Goal: Information Seeking & Learning: Check status

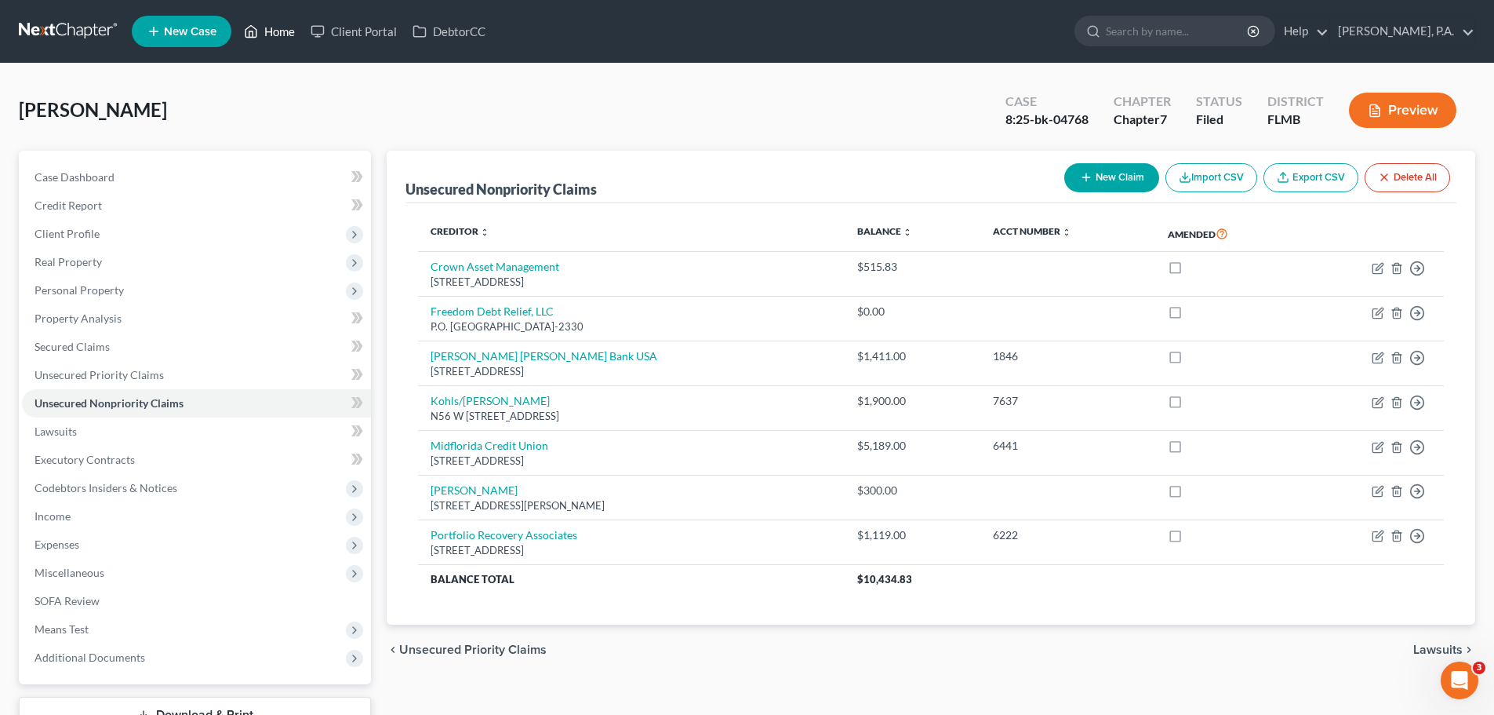
click at [279, 35] on link "Home" at bounding box center [269, 31] width 67 height 28
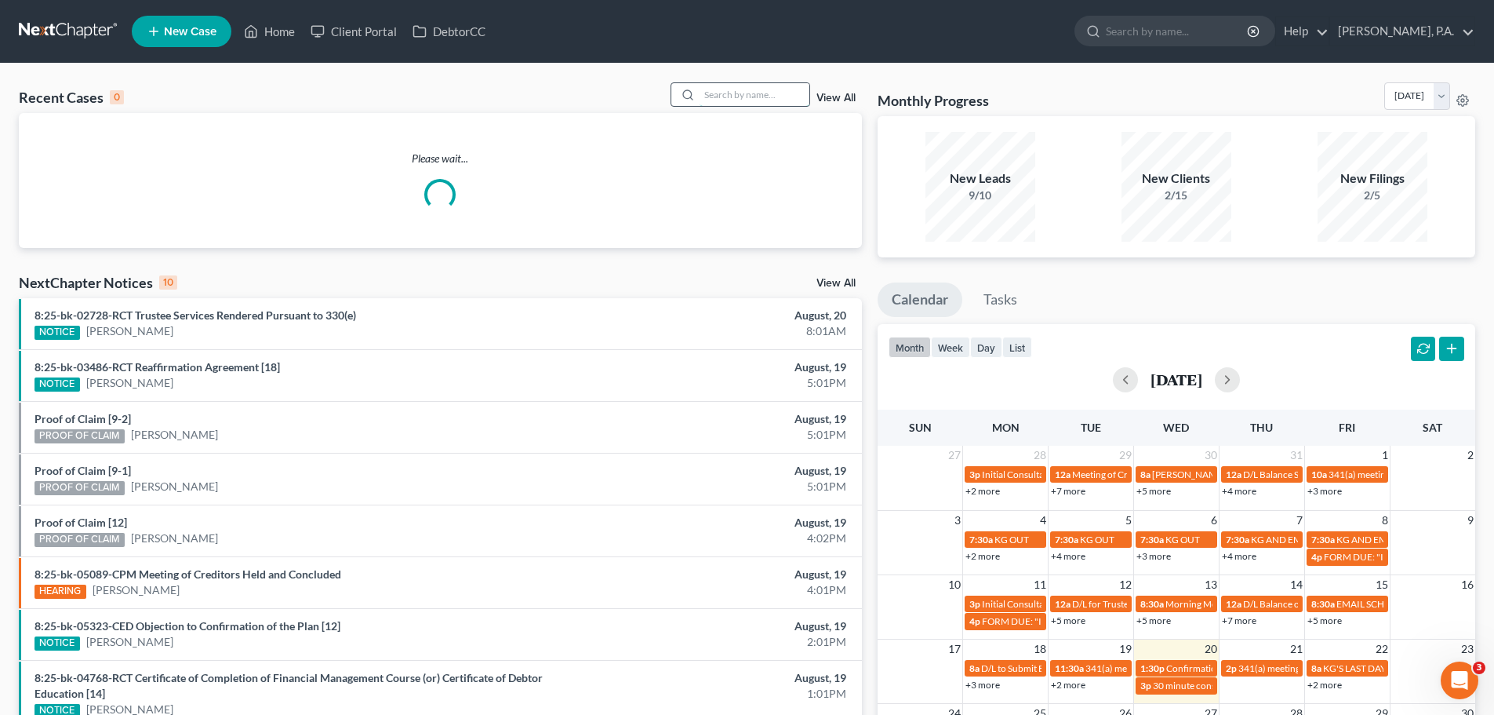
click at [713, 96] on input "search" at bounding box center [755, 94] width 110 height 23
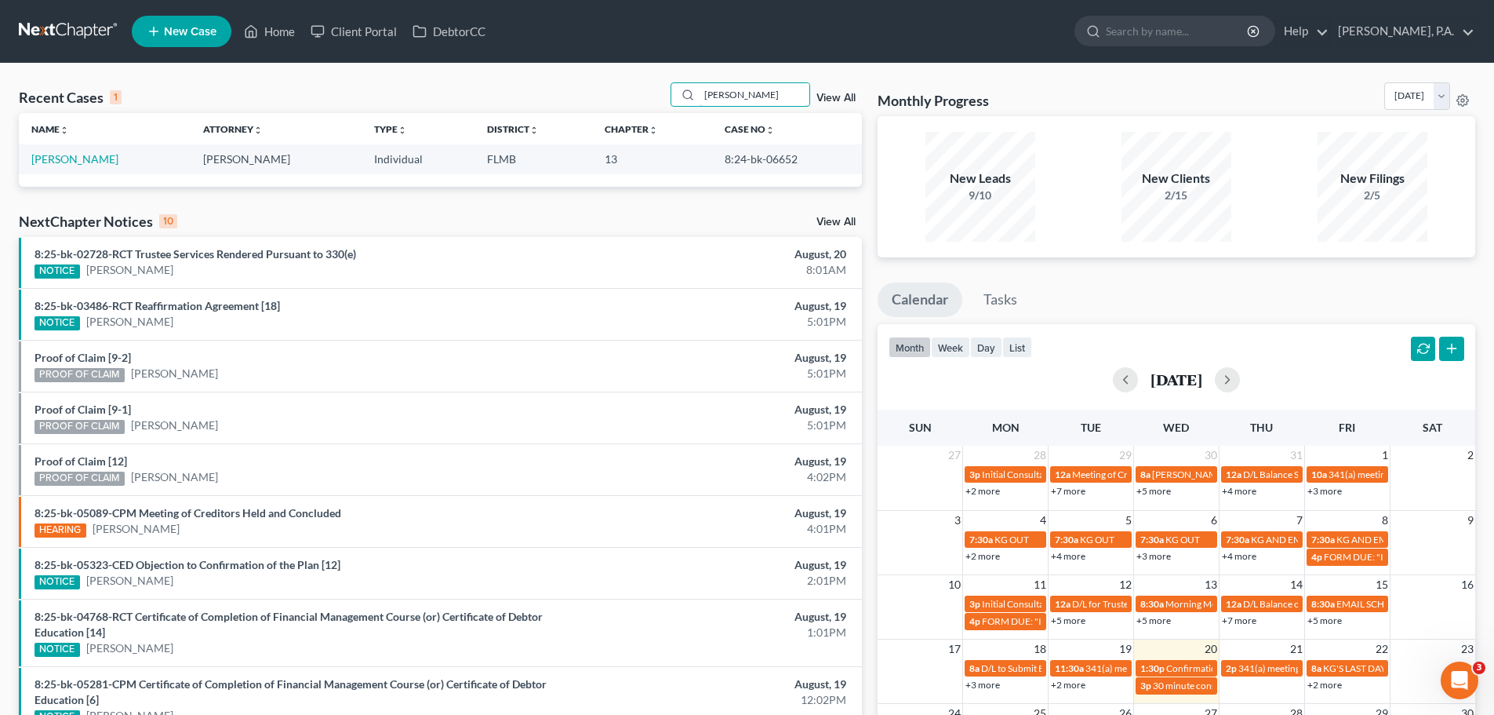
type input "[PERSON_NAME]"
click at [94, 160] on link "[PERSON_NAME]" at bounding box center [74, 158] width 87 height 13
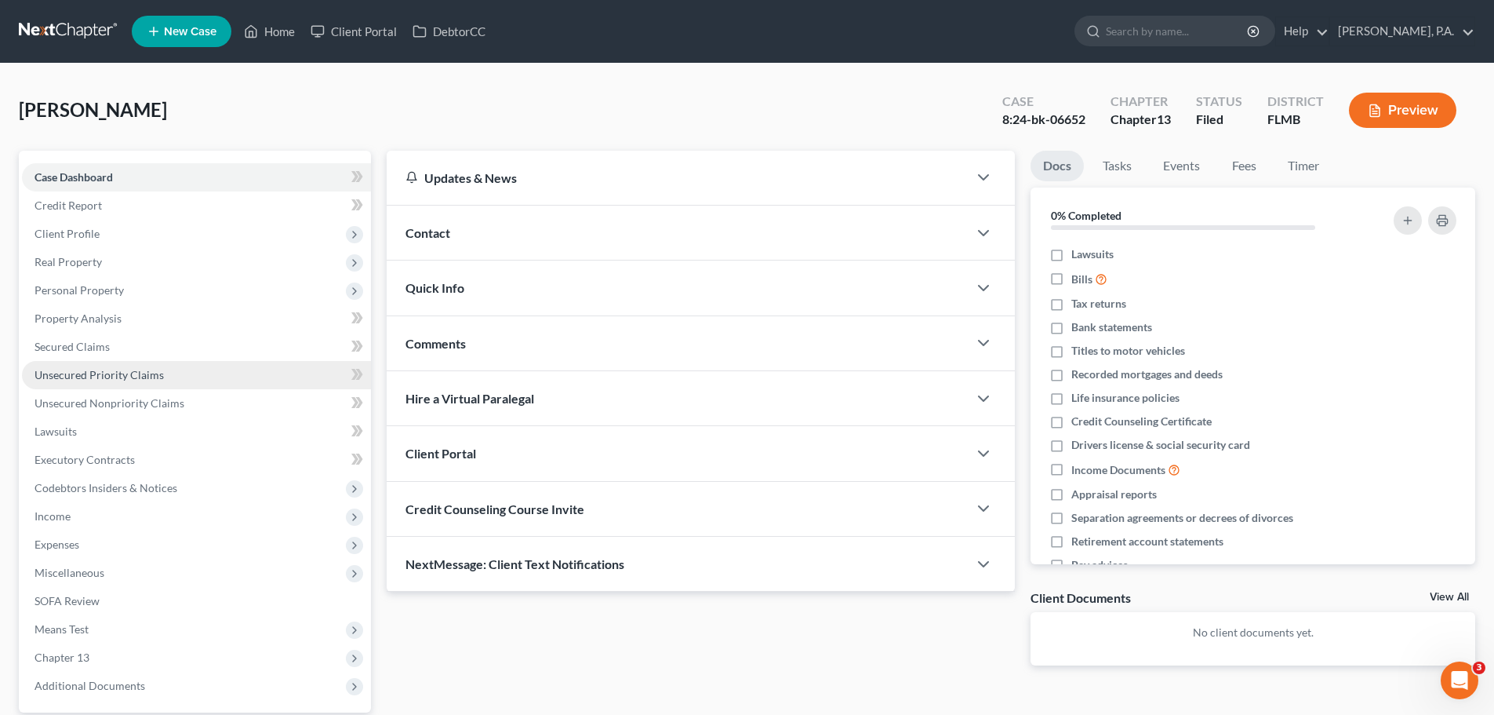
click at [223, 372] on link "Unsecured Priority Claims" at bounding box center [196, 375] width 349 height 28
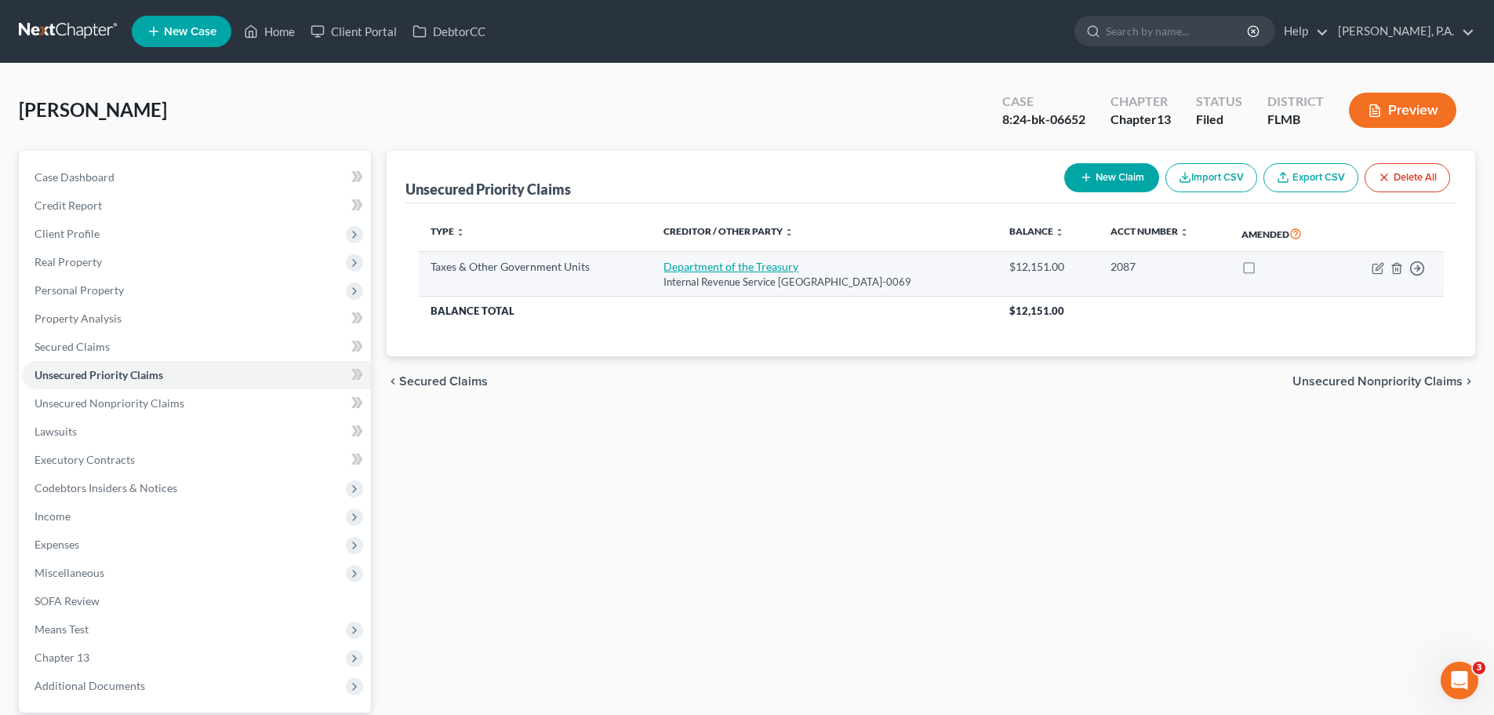
click at [776, 272] on link "Department of the Treasury" at bounding box center [731, 266] width 135 height 13
select select "0"
select select "44"
select select "0"
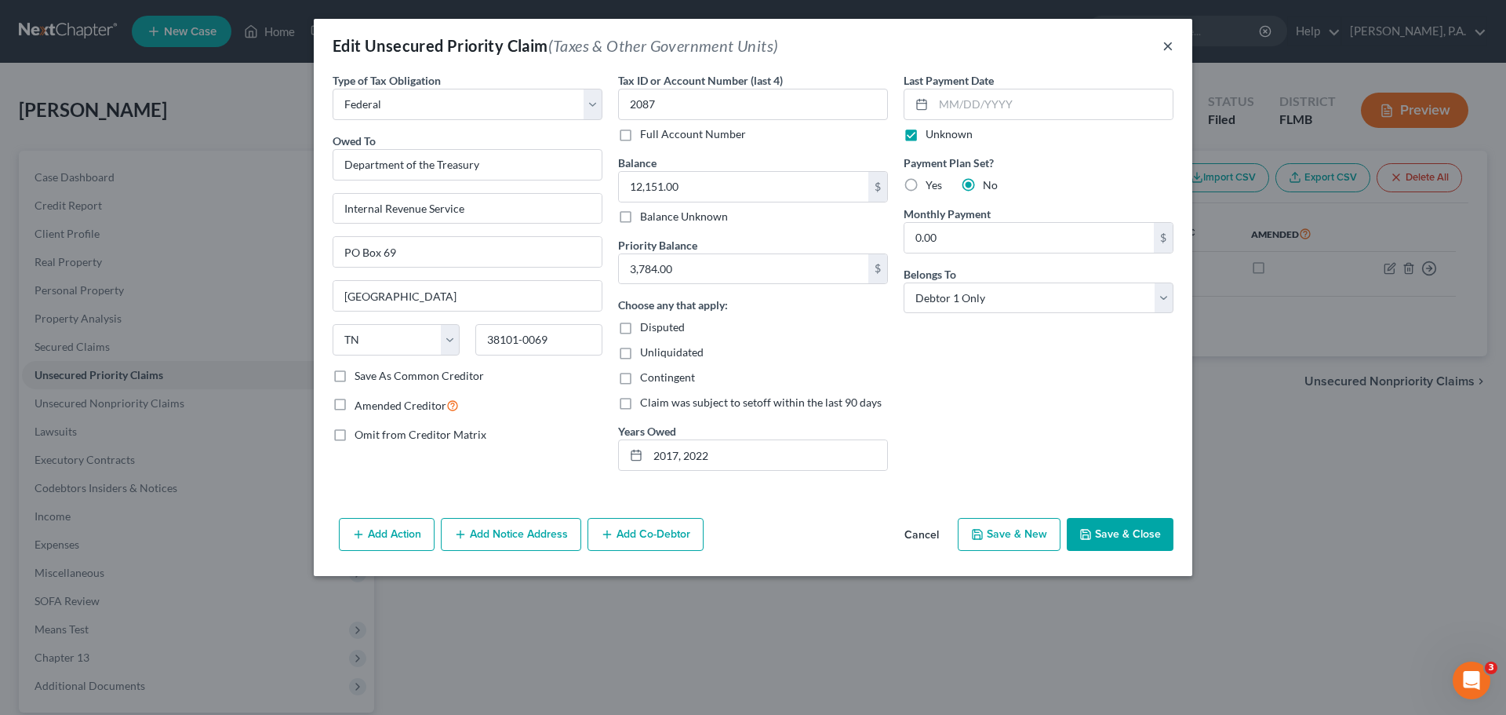
click at [1167, 43] on button "×" at bounding box center [1167, 45] width 11 height 19
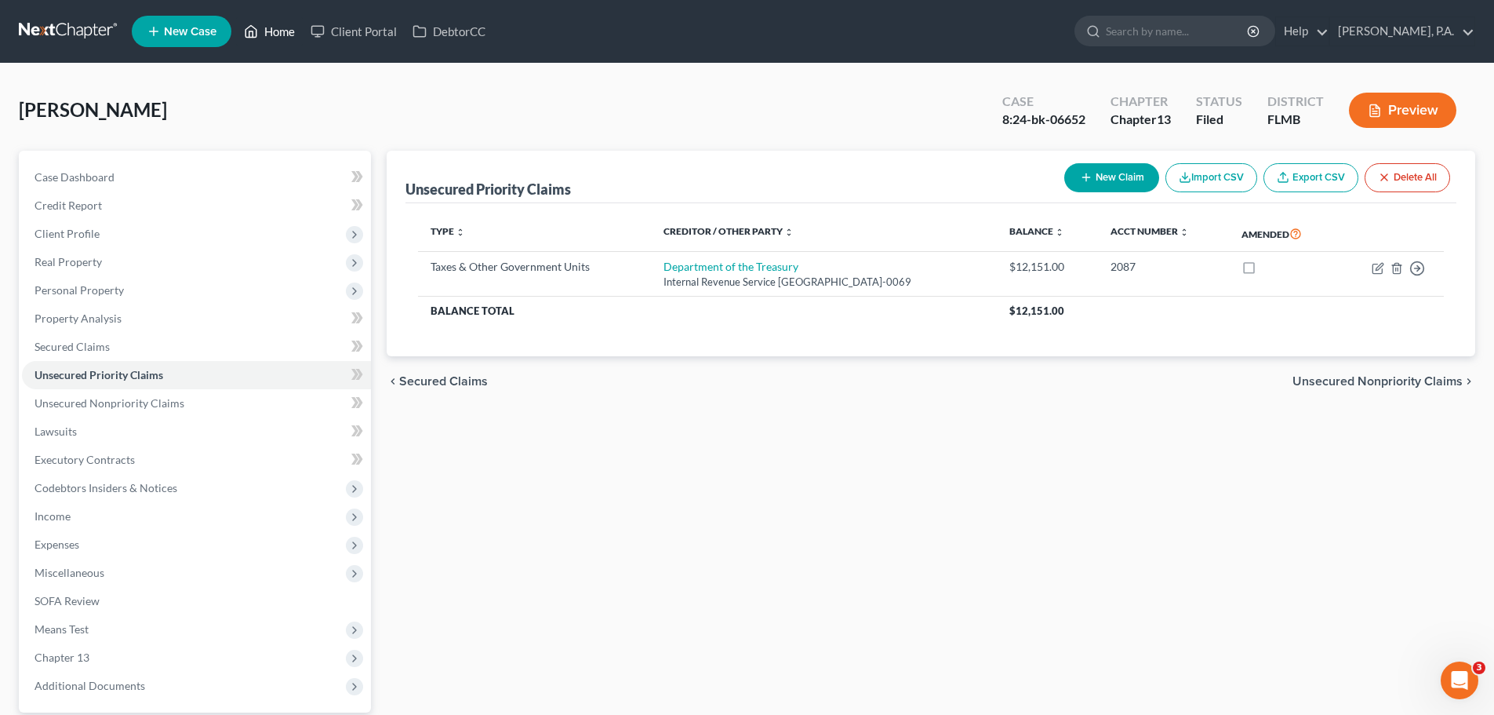
click at [270, 27] on link "Home" at bounding box center [269, 31] width 67 height 28
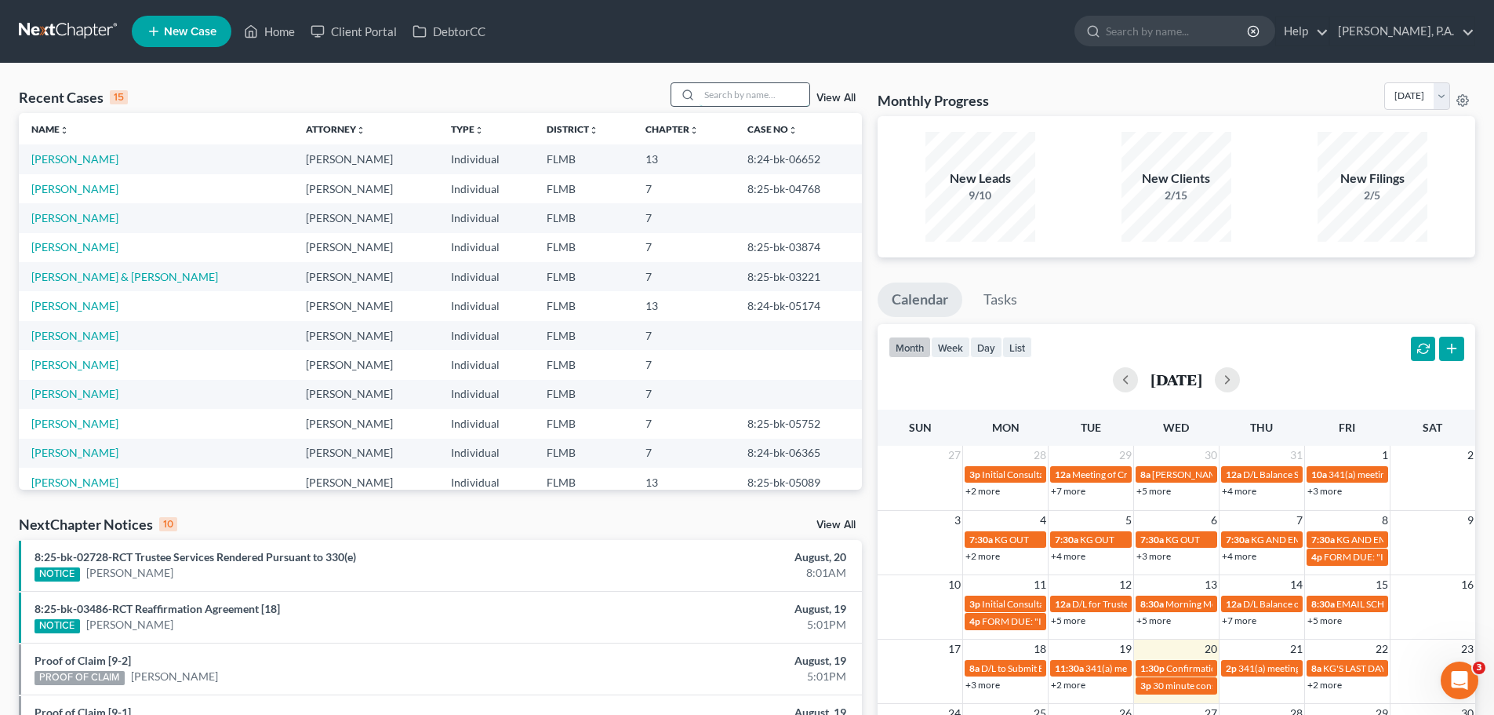
click at [750, 94] on input "search" at bounding box center [755, 94] width 110 height 23
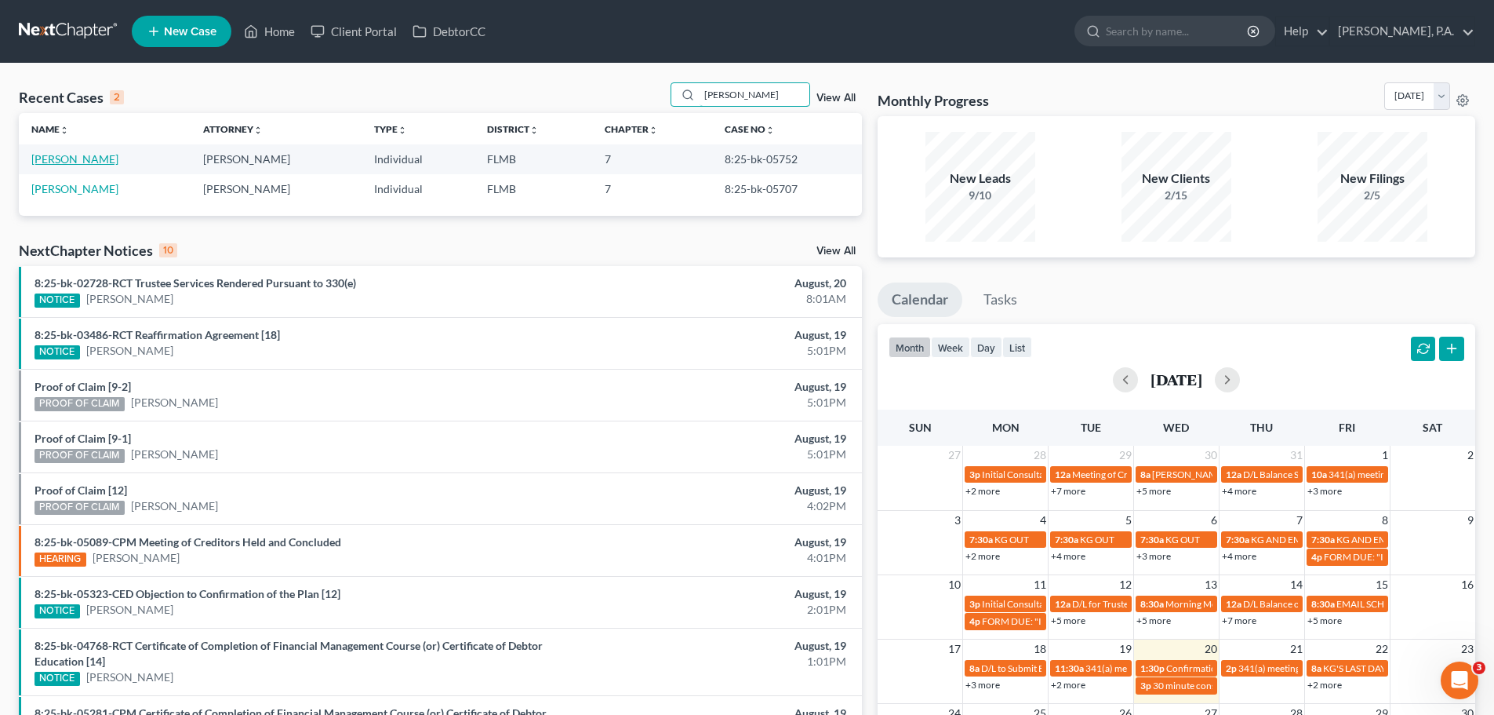
type input "[PERSON_NAME]"
click at [58, 157] on link "[PERSON_NAME]" at bounding box center [74, 158] width 87 height 13
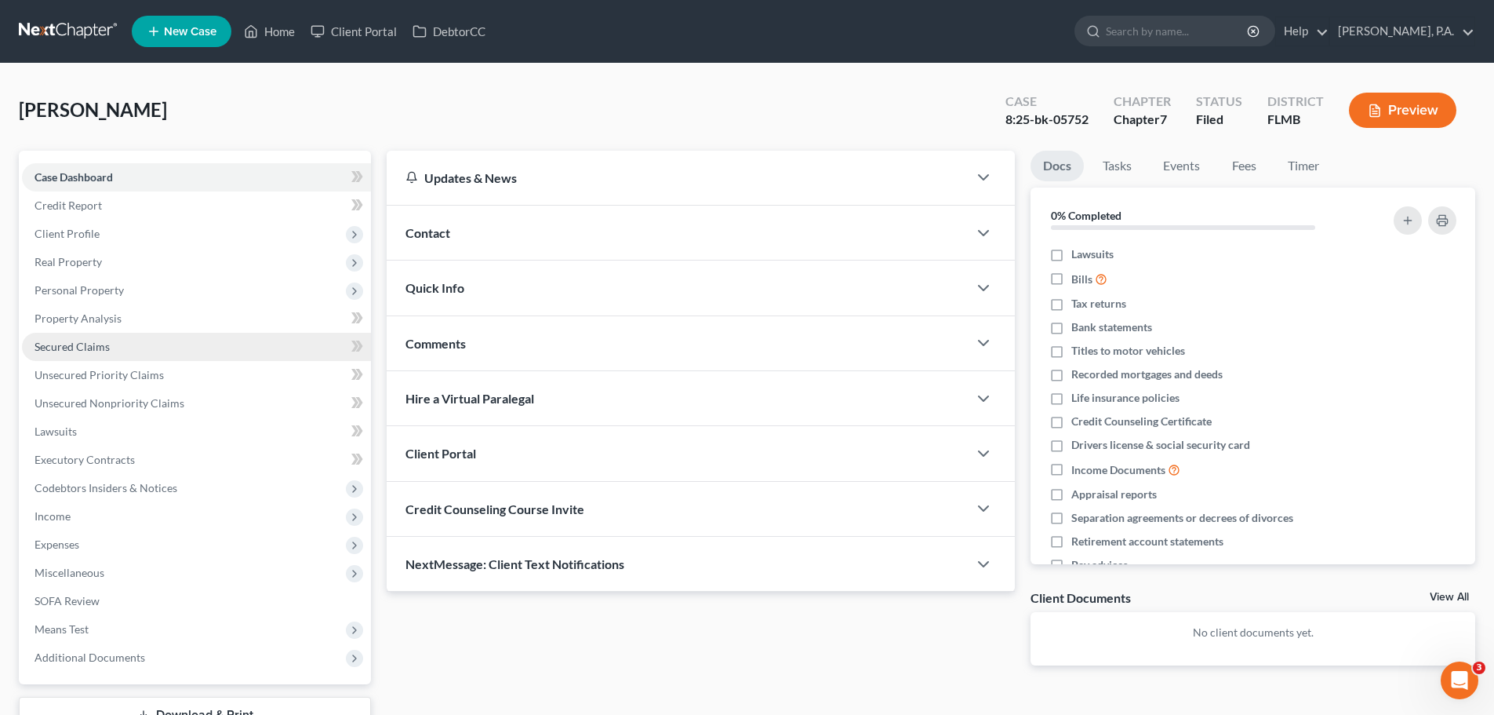
click at [142, 351] on link "Secured Claims" at bounding box center [196, 347] width 349 height 28
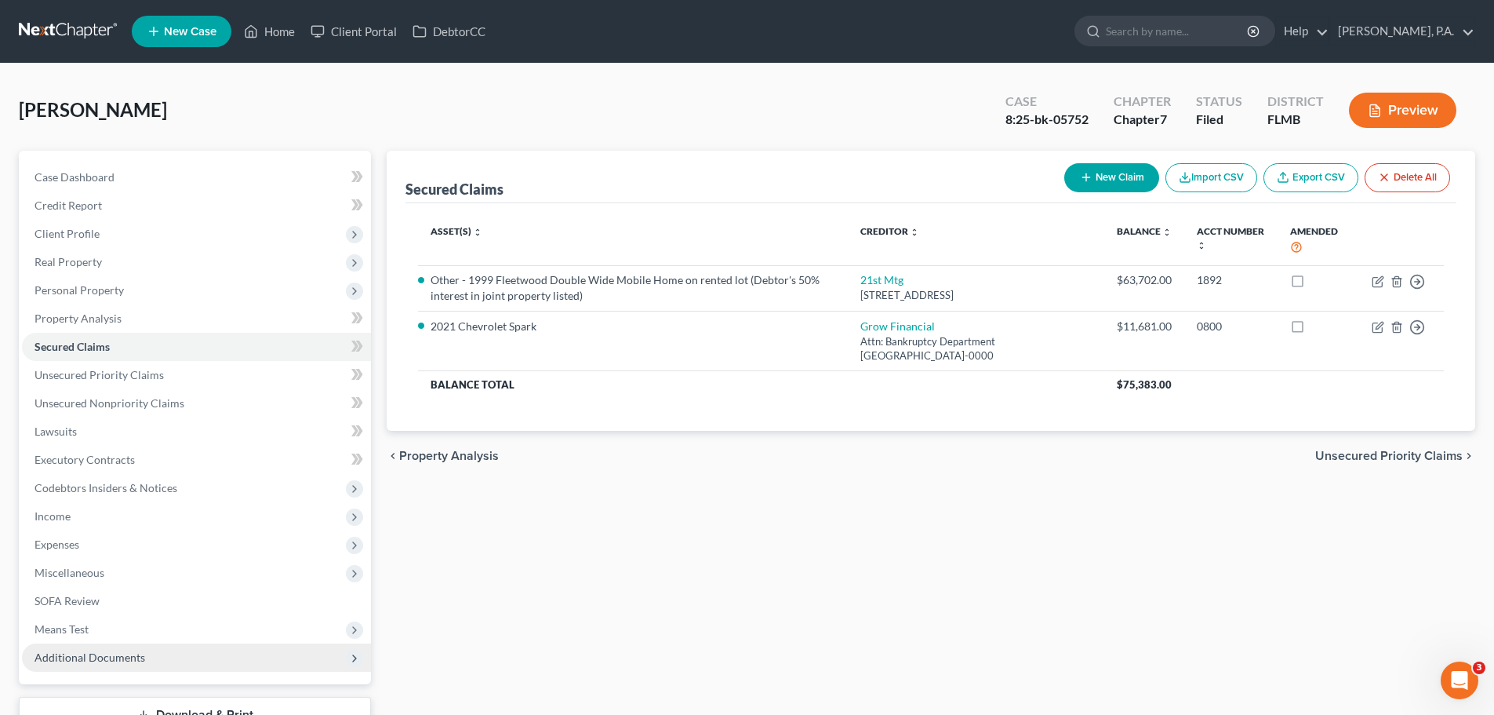
click at [239, 659] on span "Additional Documents" at bounding box center [196, 657] width 349 height 28
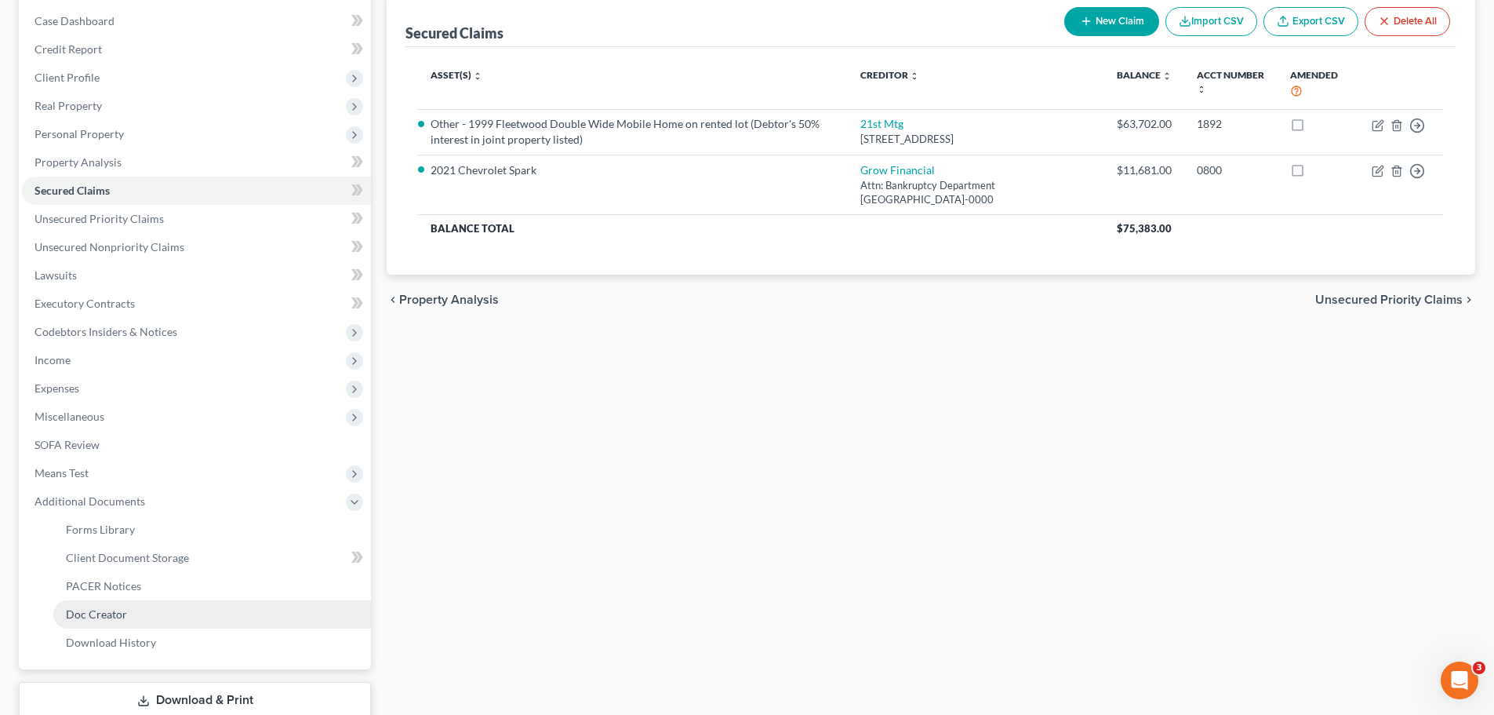
scroll to position [157, 0]
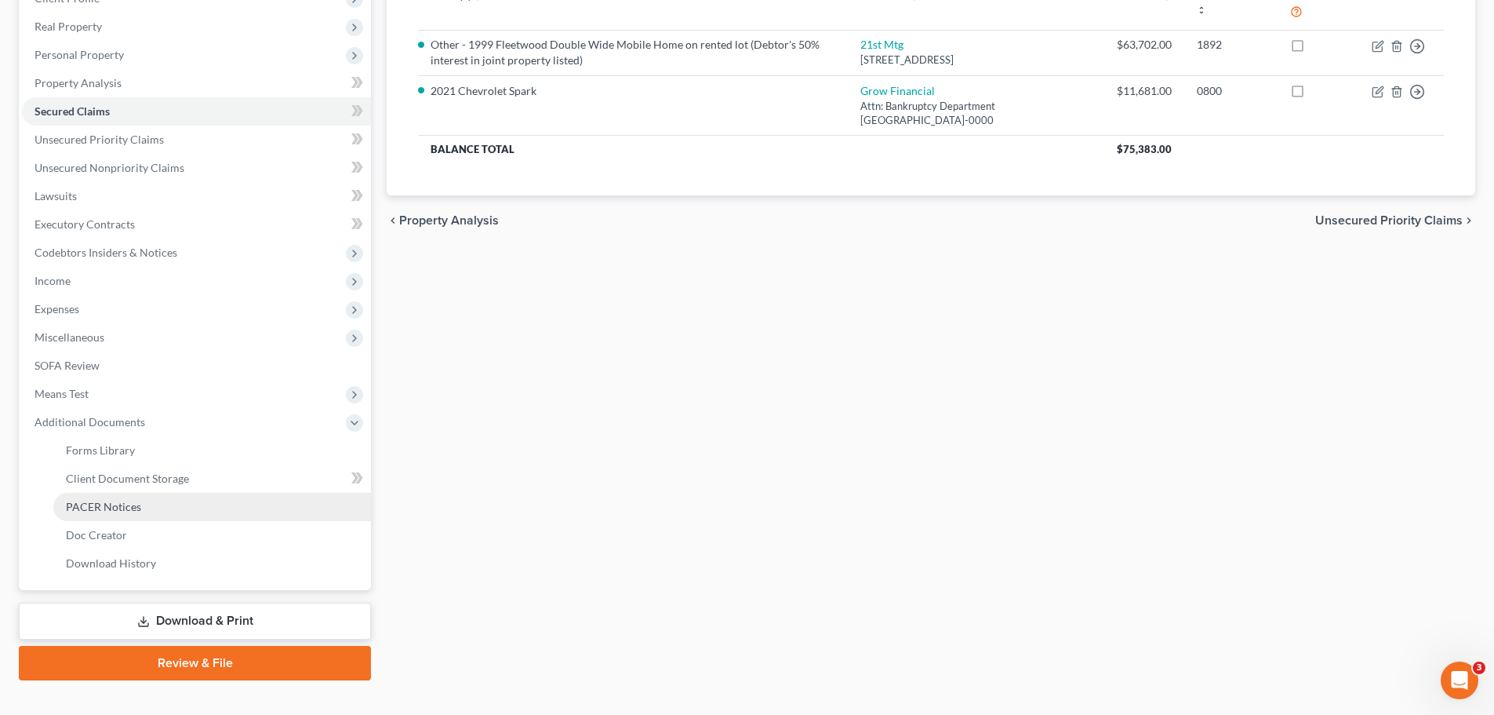
click at [162, 510] on link "PACER Notices" at bounding box center [212, 507] width 318 height 28
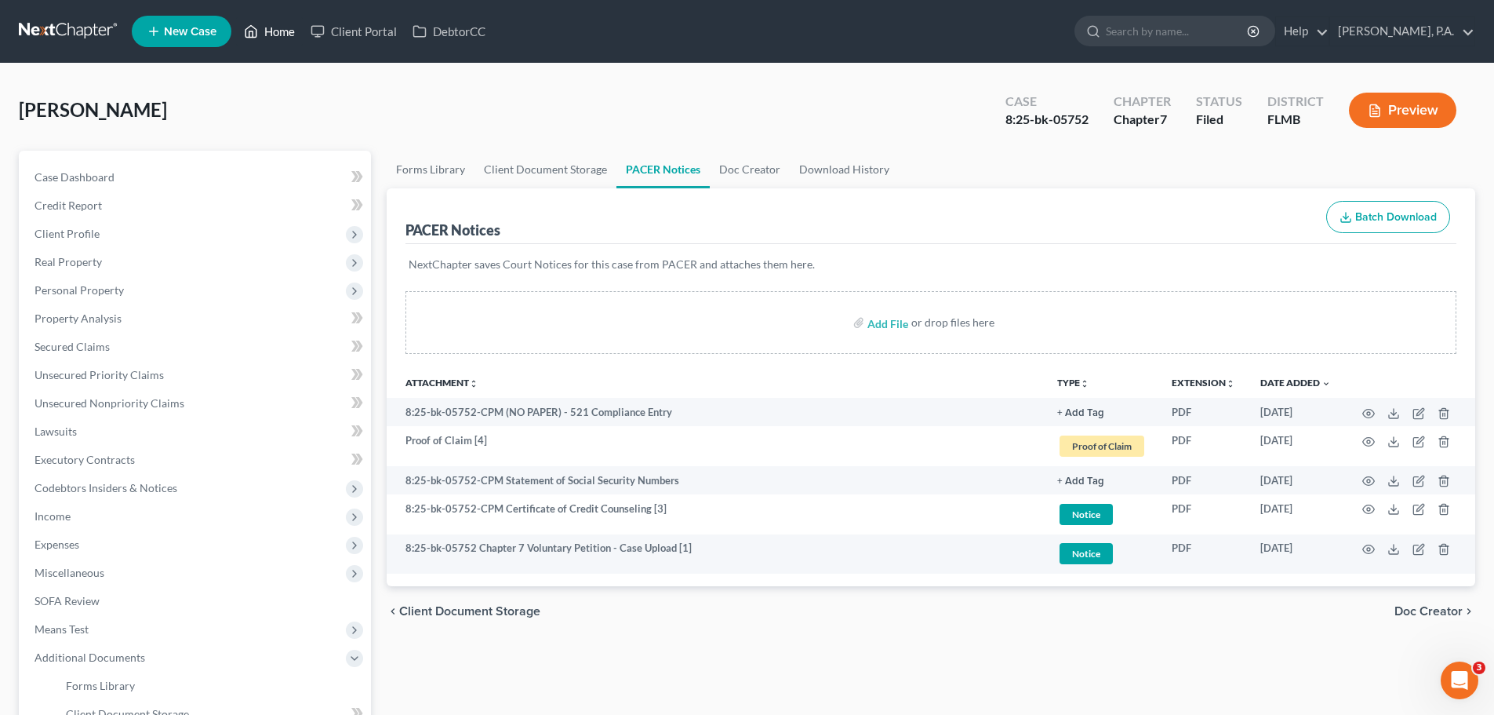
click at [270, 27] on link "Home" at bounding box center [269, 31] width 67 height 28
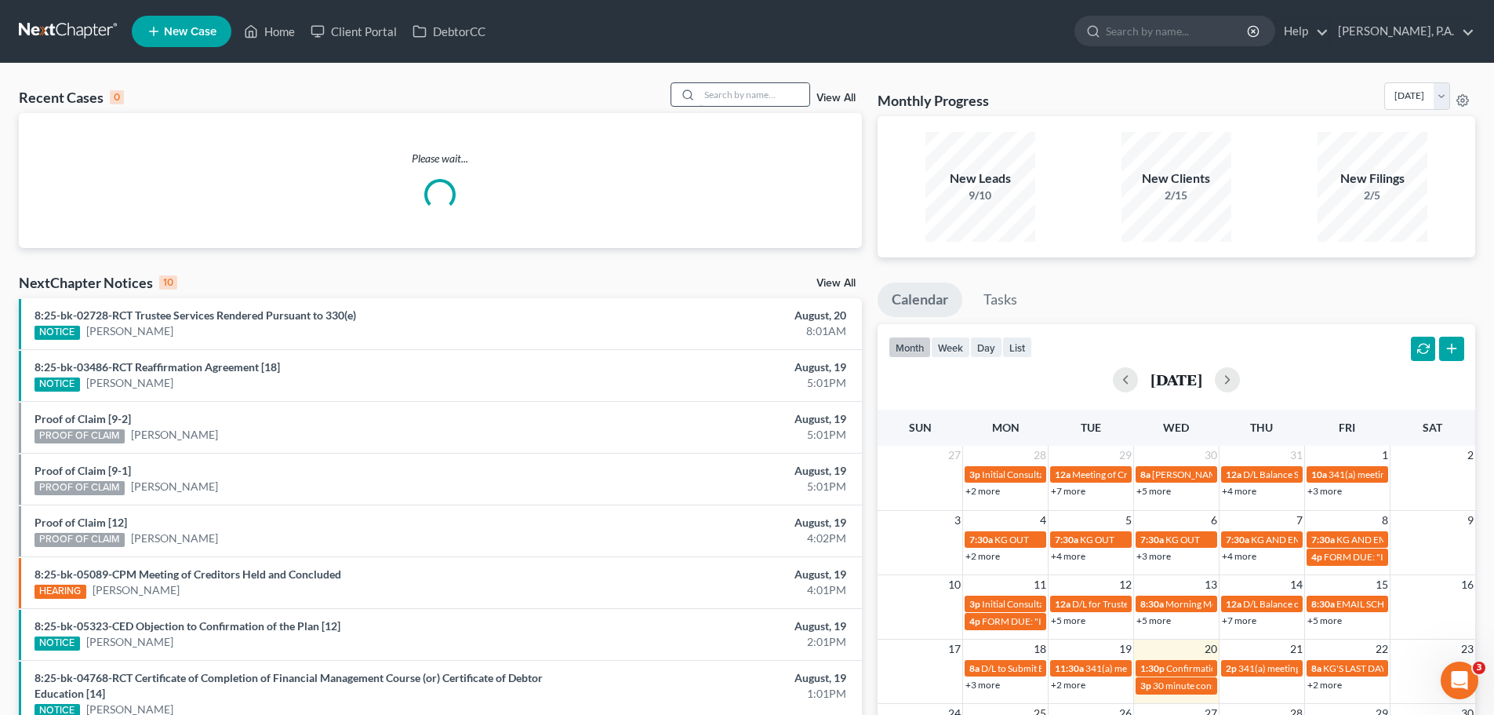
click at [740, 100] on input "search" at bounding box center [755, 94] width 110 height 23
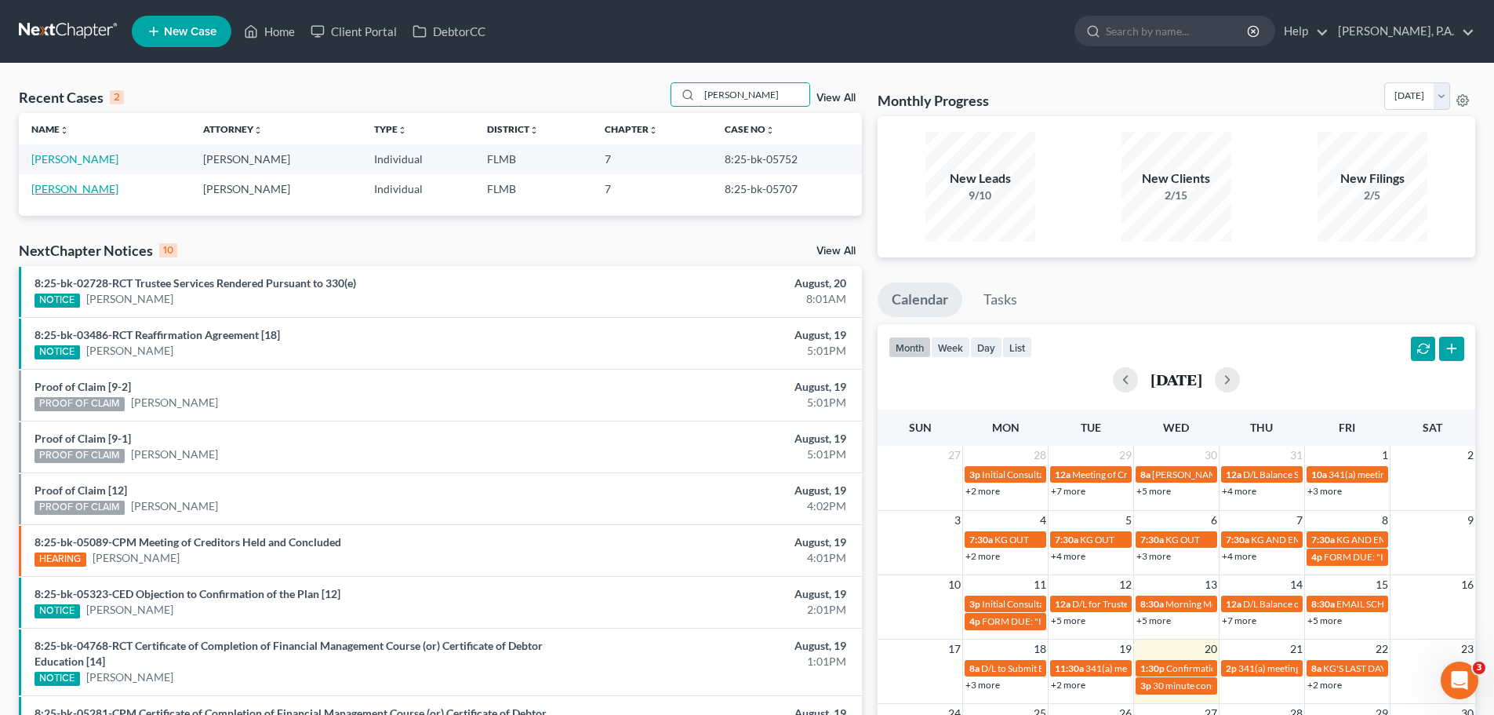
type input "[PERSON_NAME]"
click at [64, 187] on link "[PERSON_NAME]" at bounding box center [74, 188] width 87 height 13
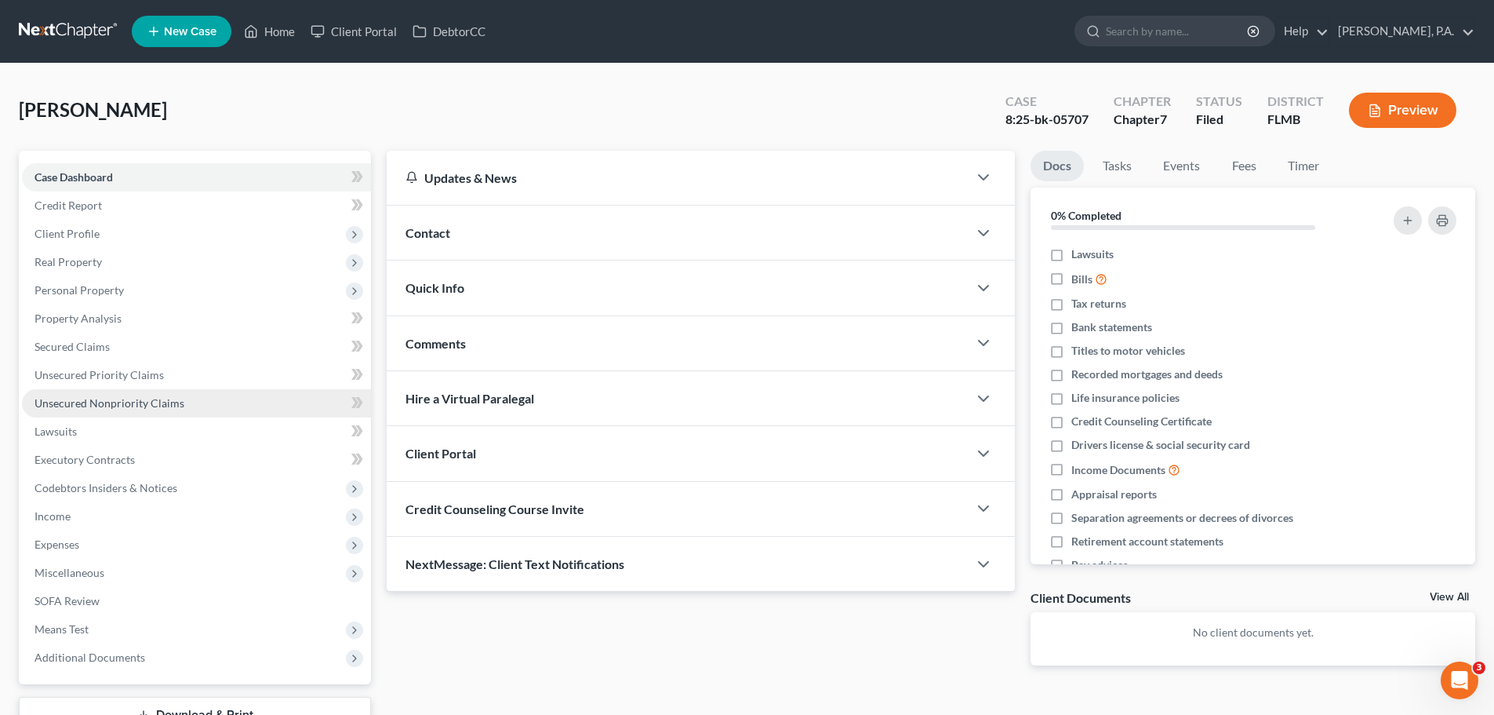
click at [216, 399] on link "Unsecured Nonpriority Claims" at bounding box center [196, 403] width 349 height 28
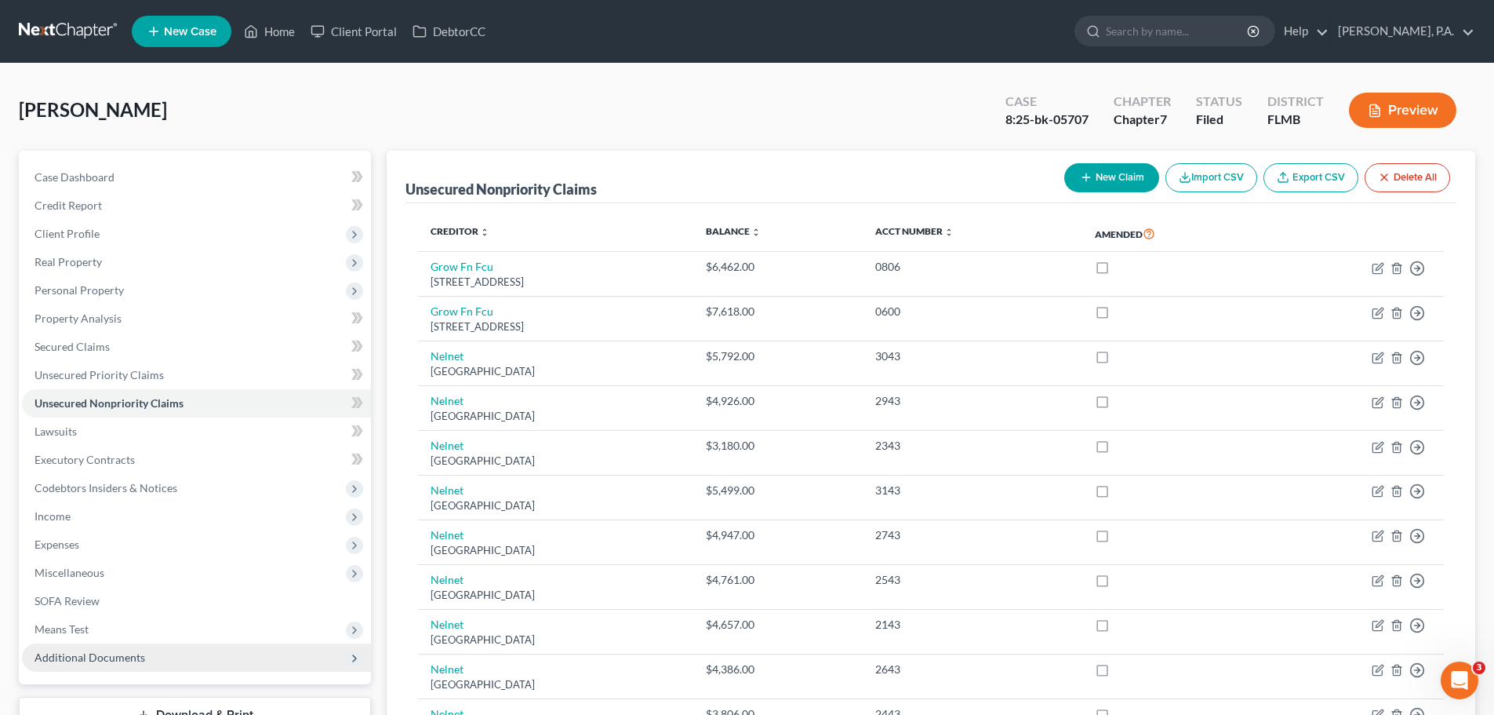
click at [184, 671] on span "Additional Documents" at bounding box center [196, 657] width 349 height 28
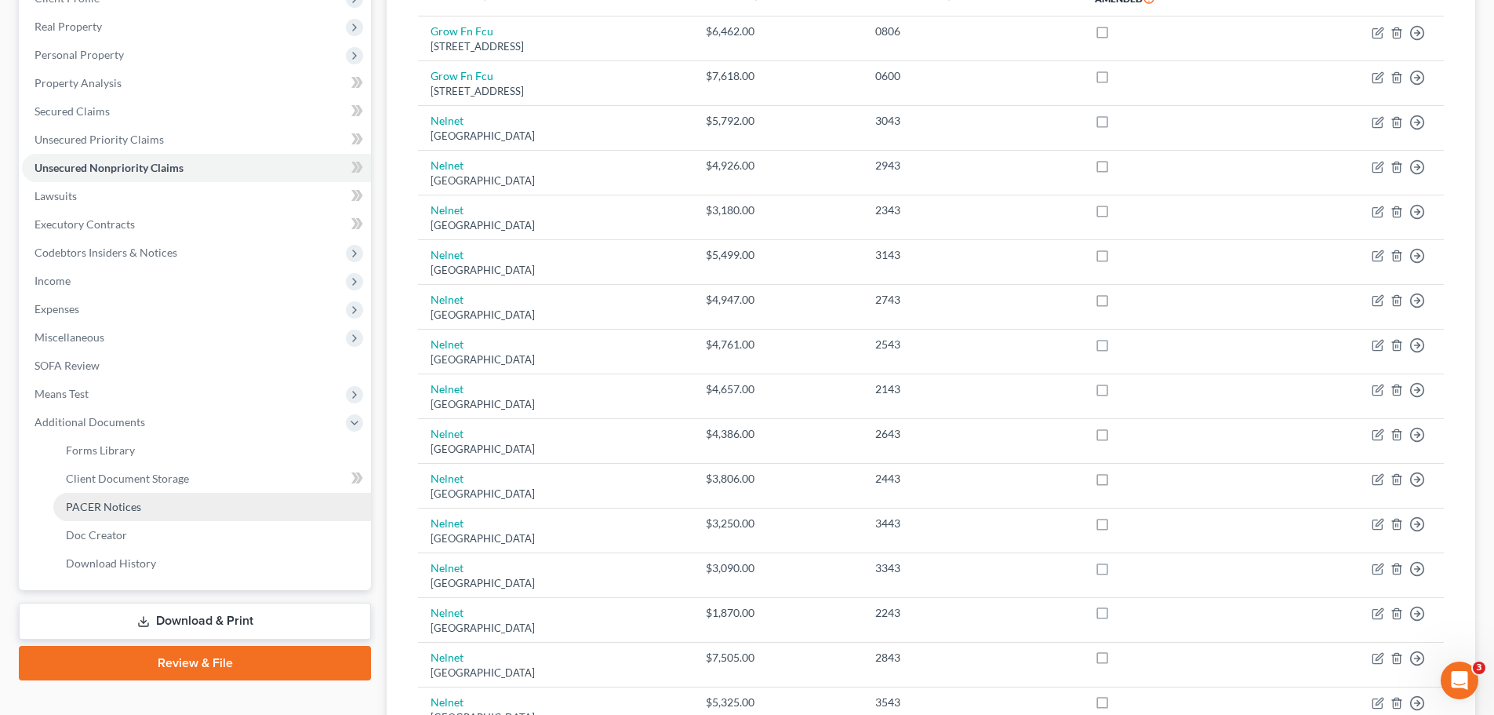
click at [147, 504] on link "PACER Notices" at bounding box center [212, 507] width 318 height 28
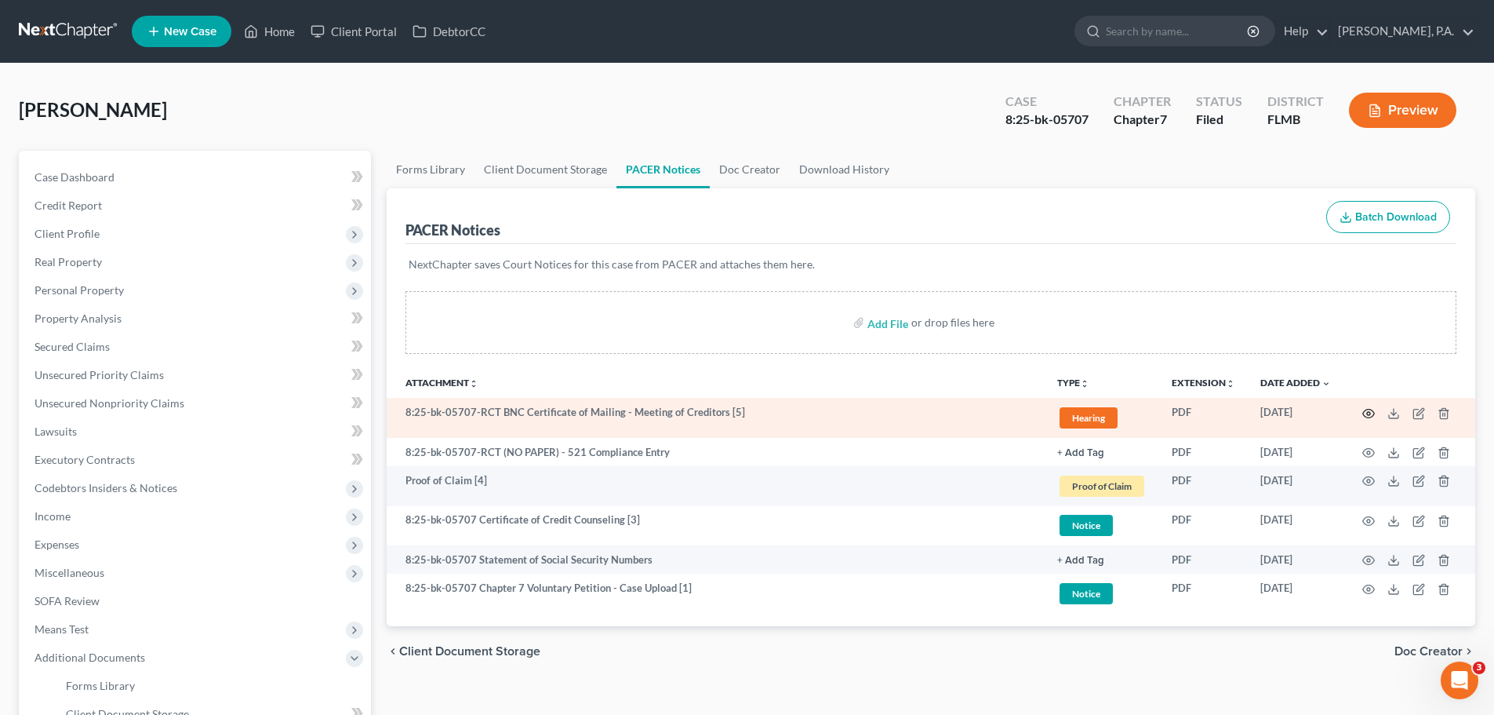
click at [1370, 412] on circle "button" at bounding box center [1368, 413] width 3 height 3
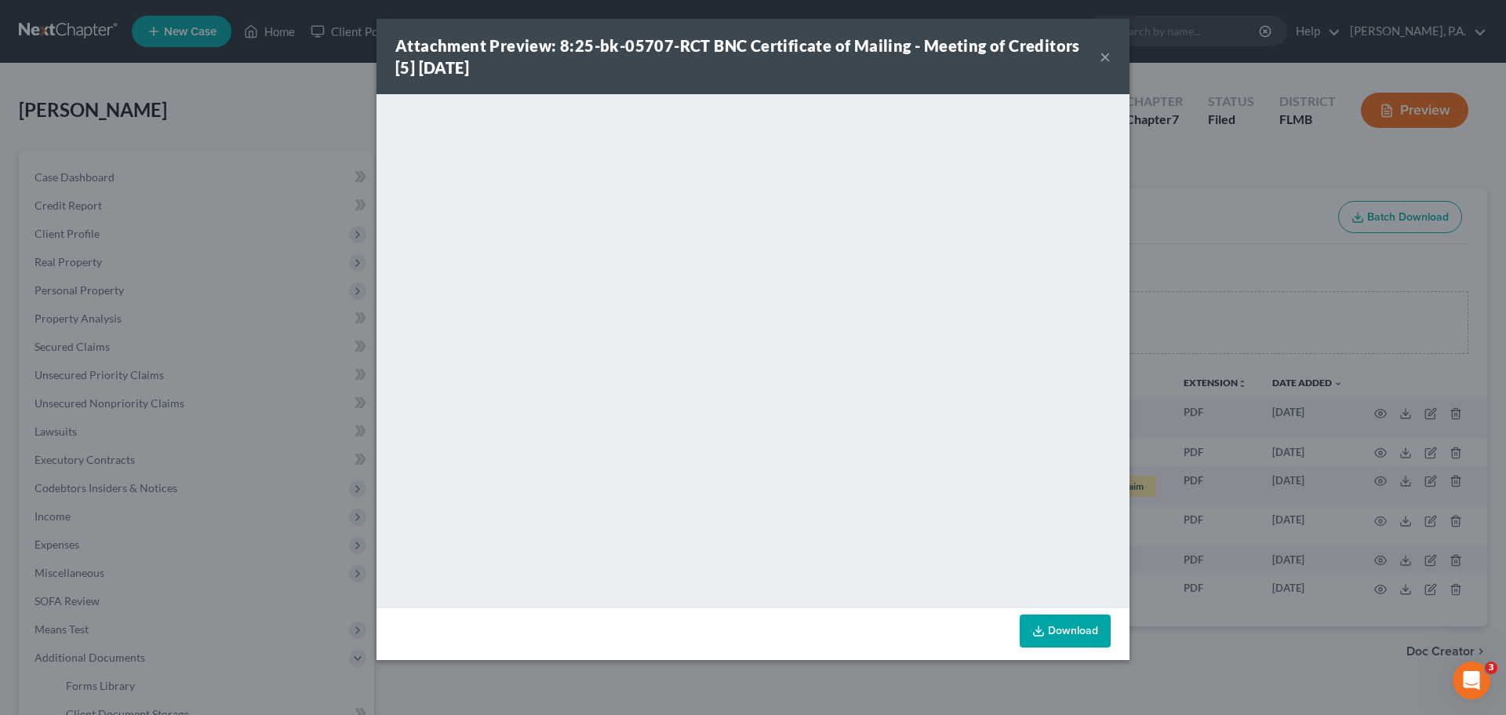
click at [1101, 58] on button "×" at bounding box center [1105, 56] width 11 height 19
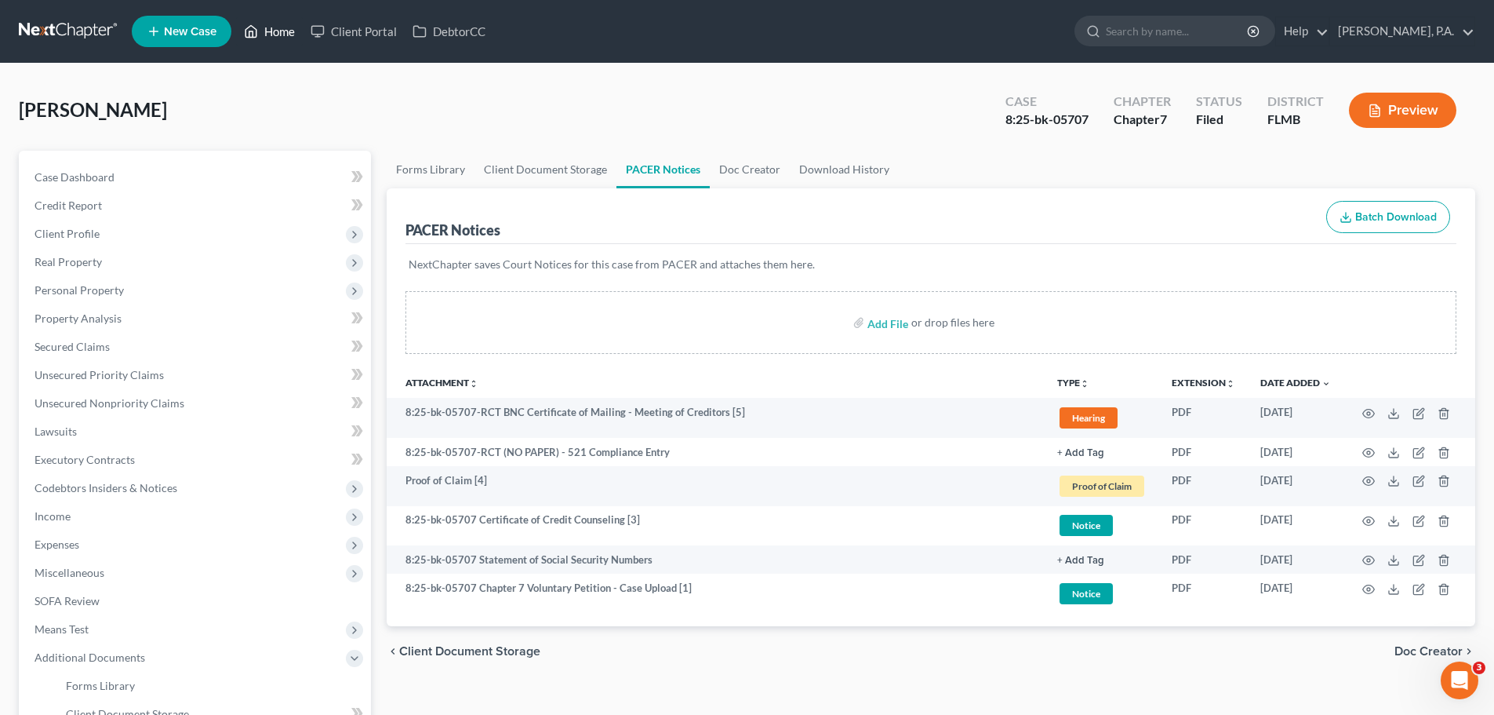
click at [278, 23] on link "Home" at bounding box center [269, 31] width 67 height 28
